Goal: Task Accomplishment & Management: Use online tool/utility

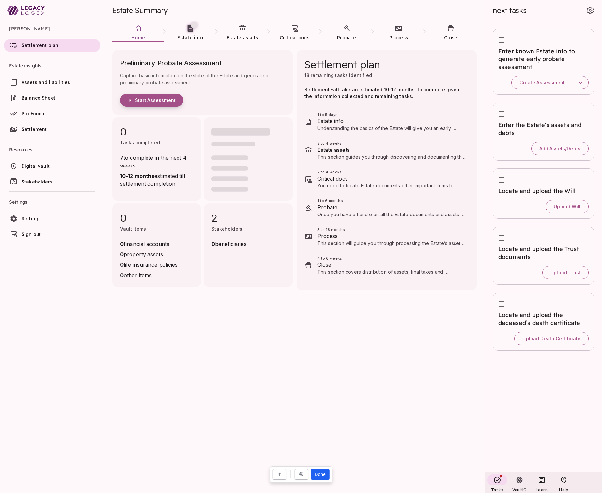
click at [153, 100] on span "Start Assessment" at bounding box center [155, 100] width 40 height 6
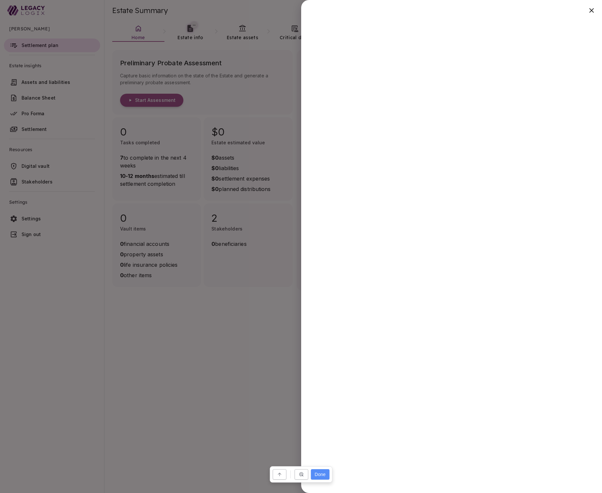
click at [319, 473] on button "Done" at bounding box center [320, 474] width 19 height 10
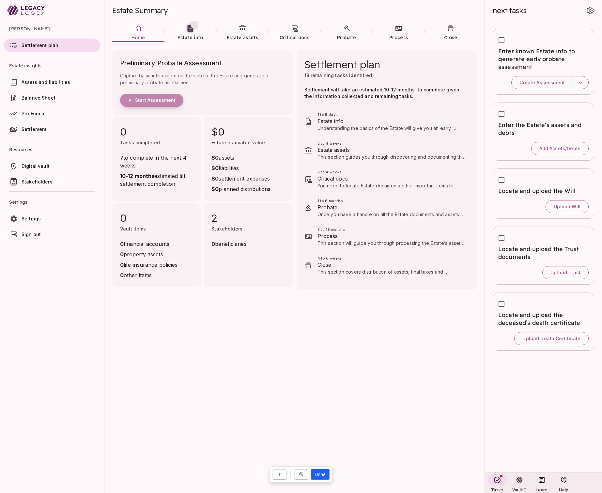
click at [164, 100] on span "Start Assessment" at bounding box center [155, 100] width 40 height 6
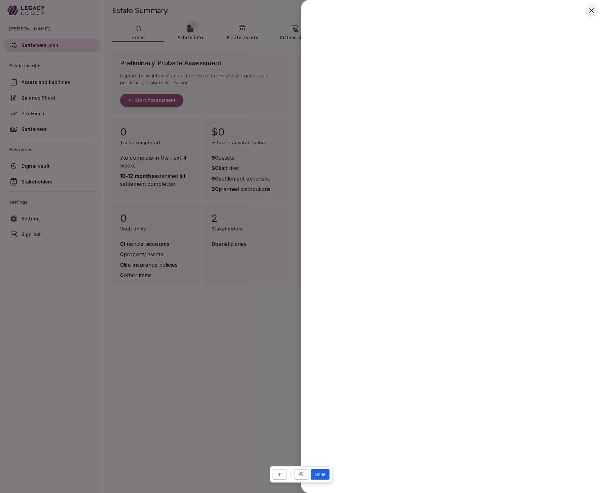
click at [591, 10] on icon "button" at bounding box center [591, 10] width 5 height 5
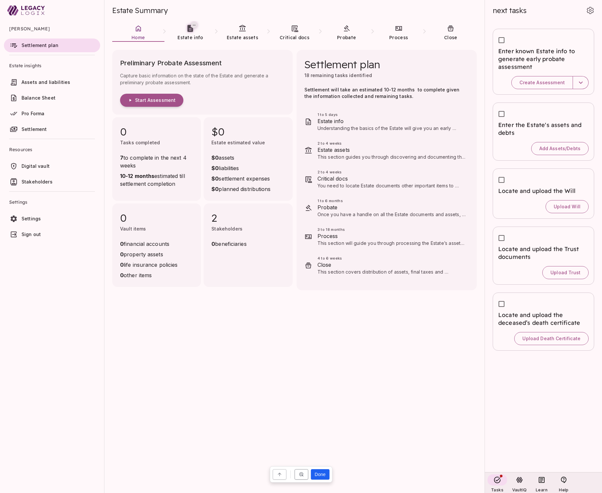
click at [300, 474] on icon at bounding box center [301, 474] width 4 height 4
